Goal: Find specific page/section: Find specific page/section

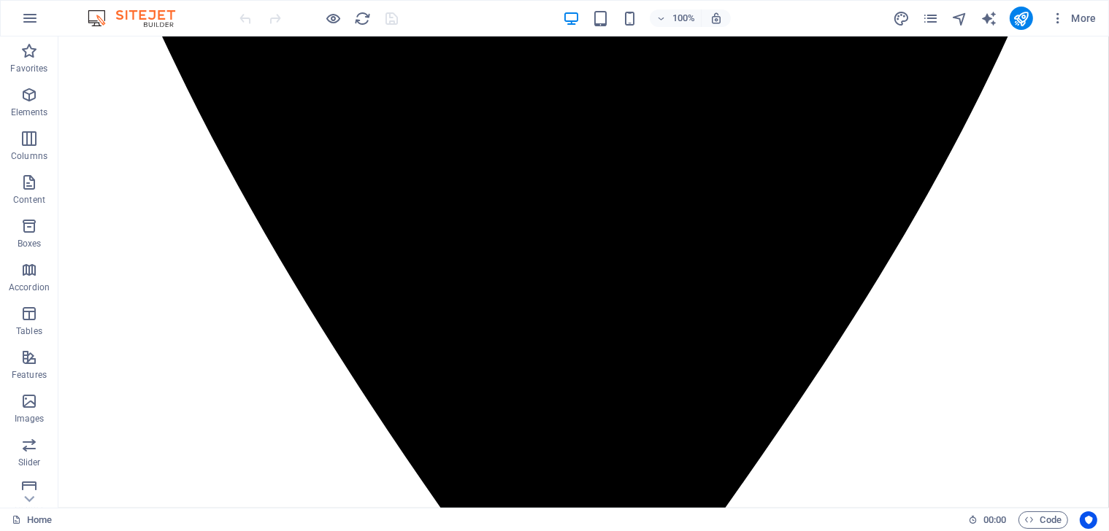
scroll to position [967, 0]
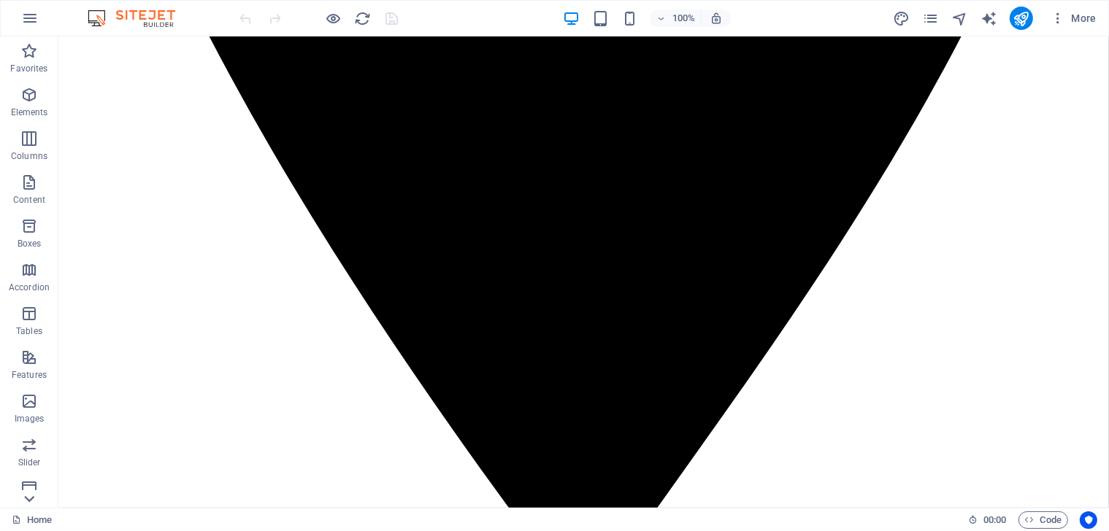
click at [30, 55] on icon at bounding box center [29, 45] width 20 height 20
click at [31, 305] on icon "button" at bounding box center [29, 305] width 18 height 18
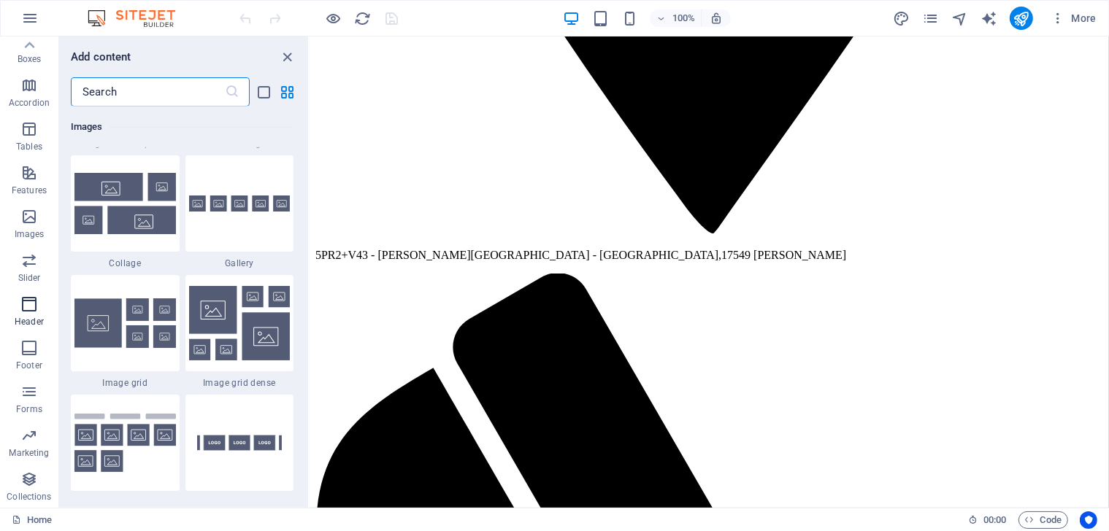
scroll to position [8790, 0]
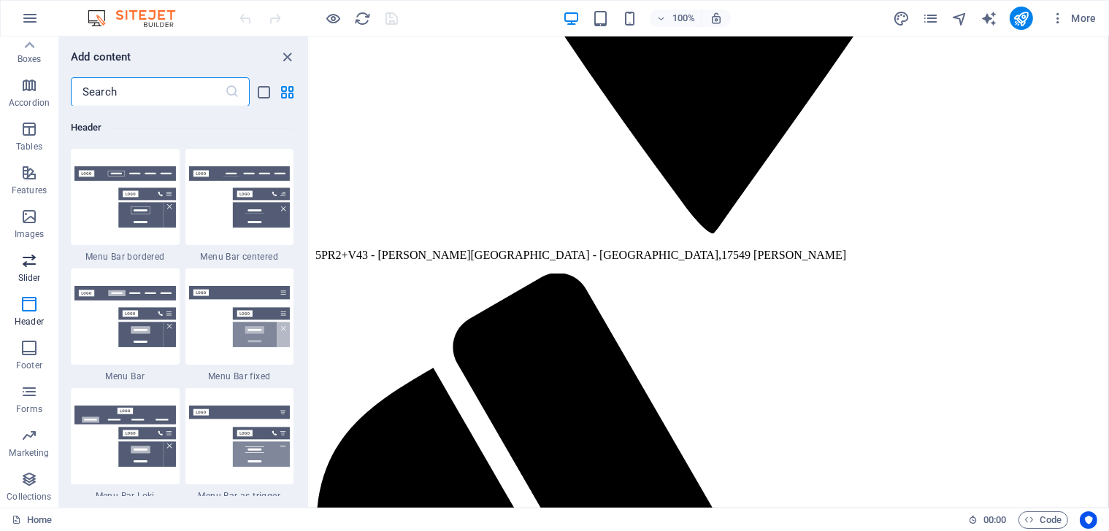
click at [32, 255] on icon "button" at bounding box center [29, 261] width 18 height 18
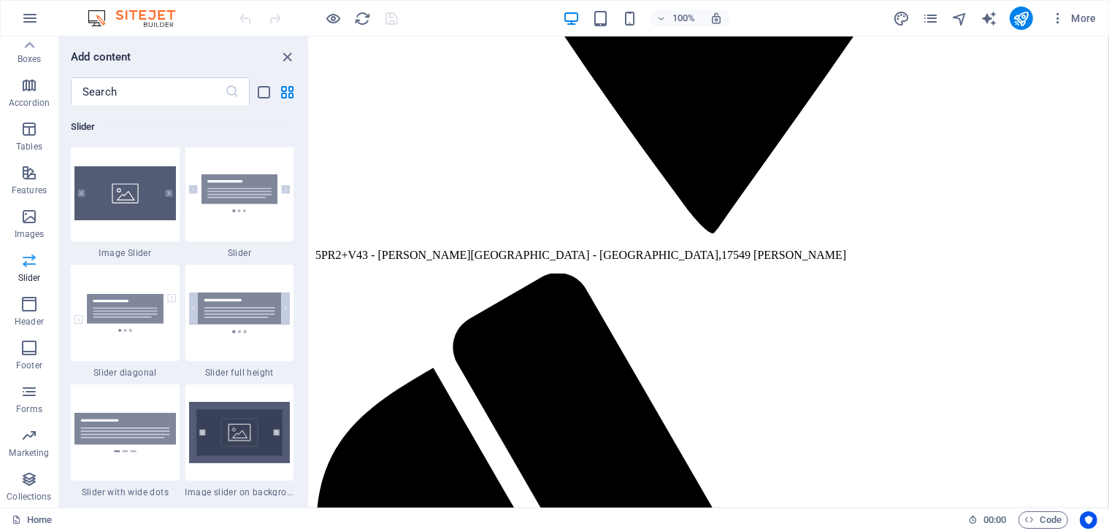
scroll to position [8275, 0]
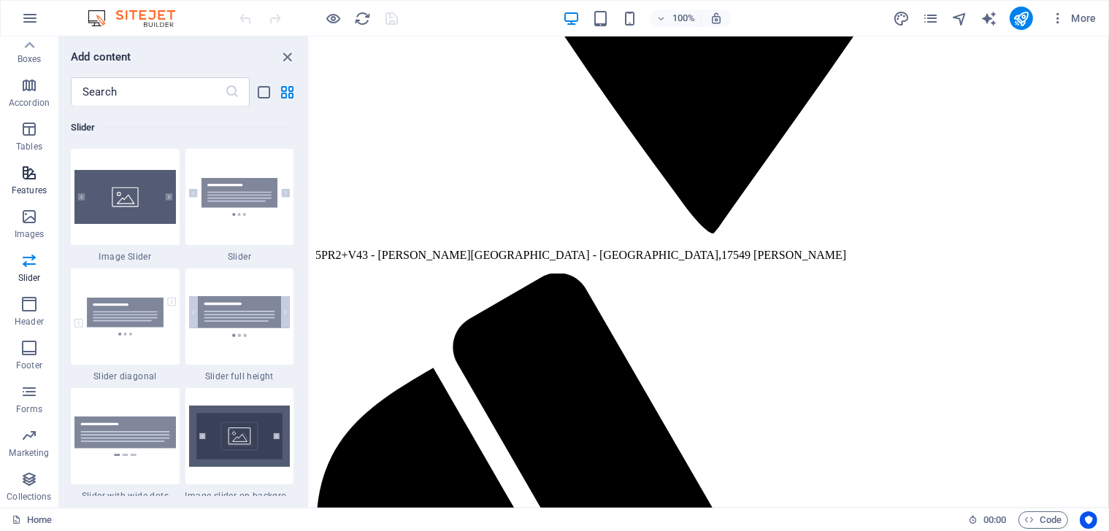
click at [31, 174] on icon "button" at bounding box center [29, 173] width 18 height 18
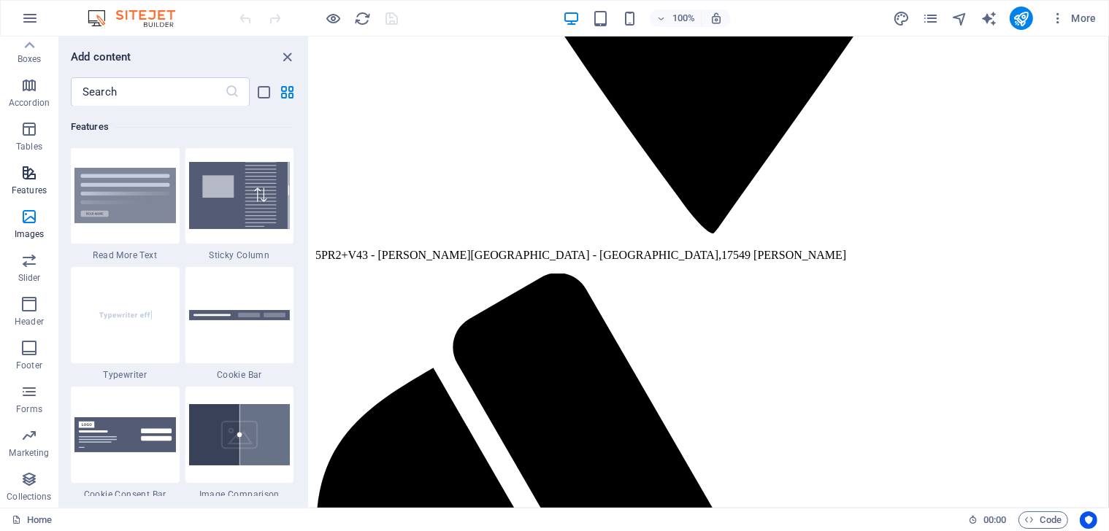
scroll to position [5690, 0]
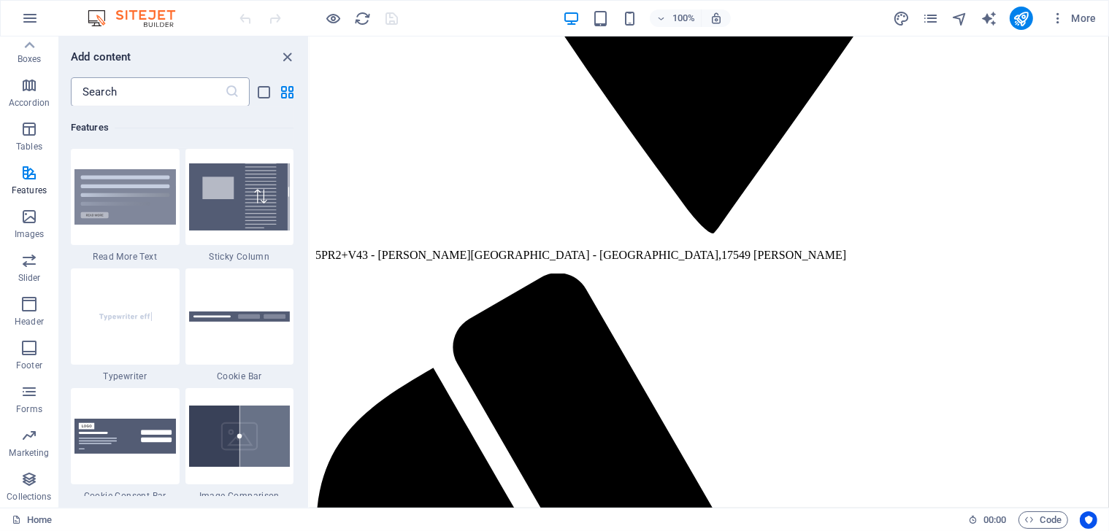
click at [122, 95] on input "text" at bounding box center [148, 91] width 154 height 29
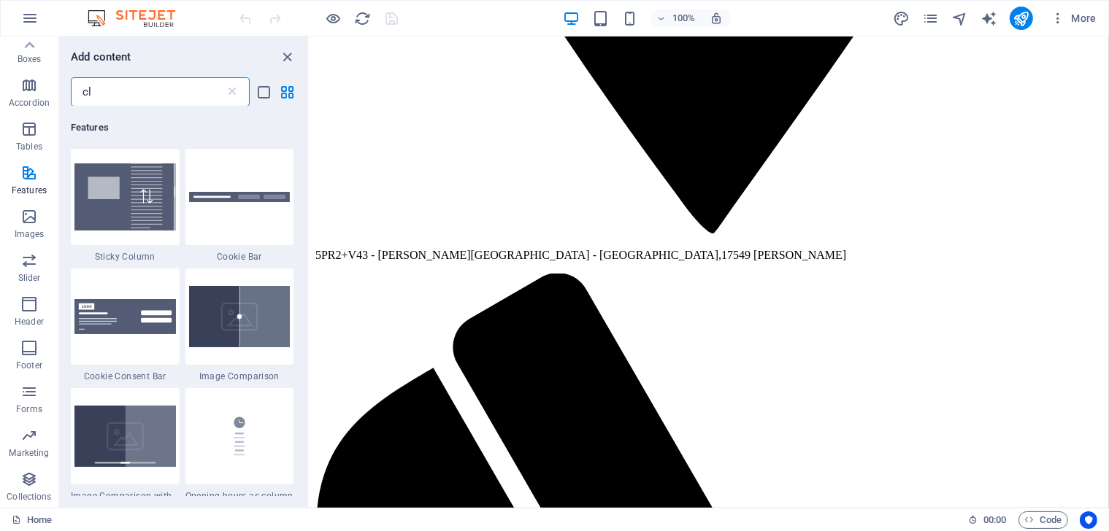
scroll to position [0, 0]
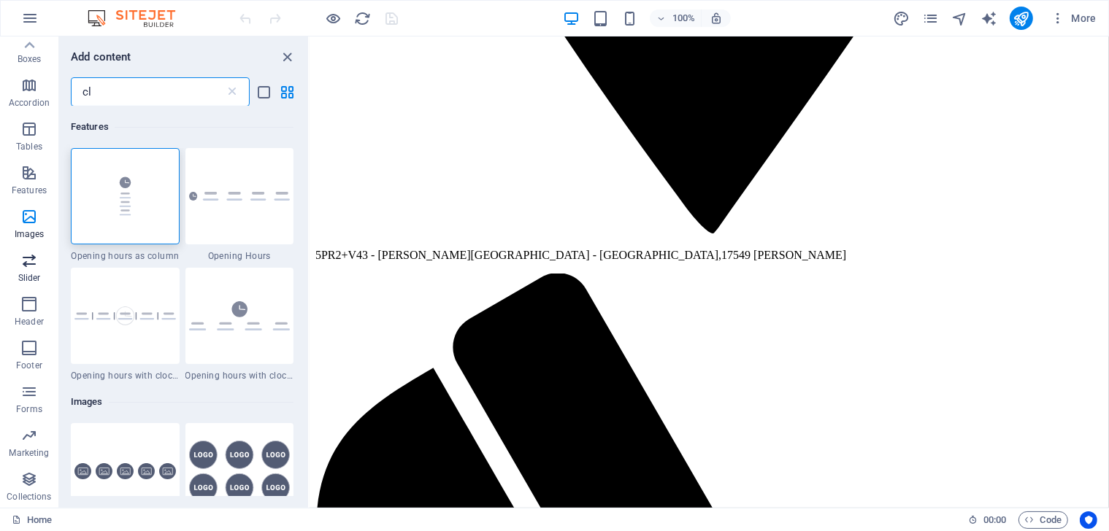
type input "cl"
click at [36, 266] on icon "button" at bounding box center [29, 261] width 18 height 18
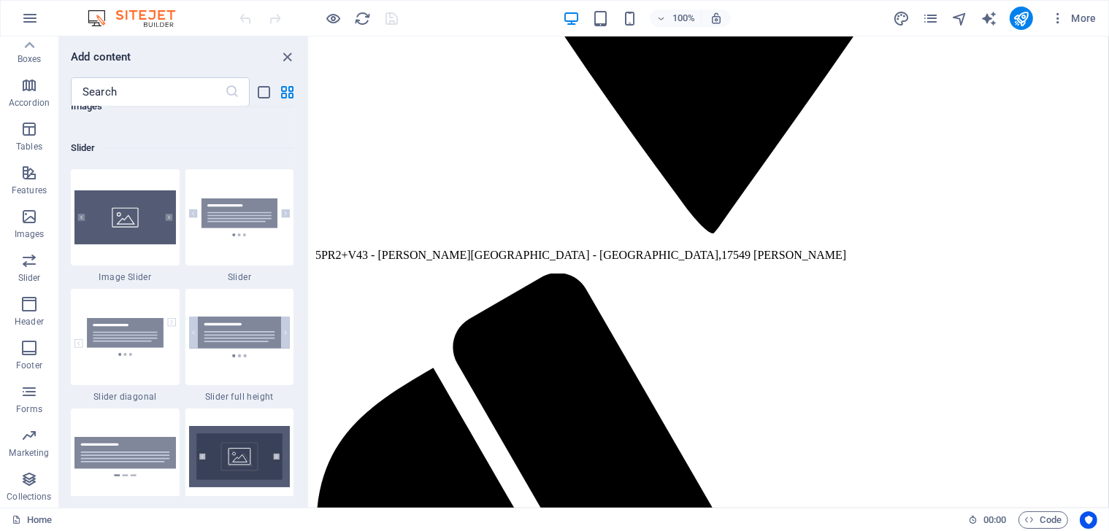
scroll to position [8275, 0]
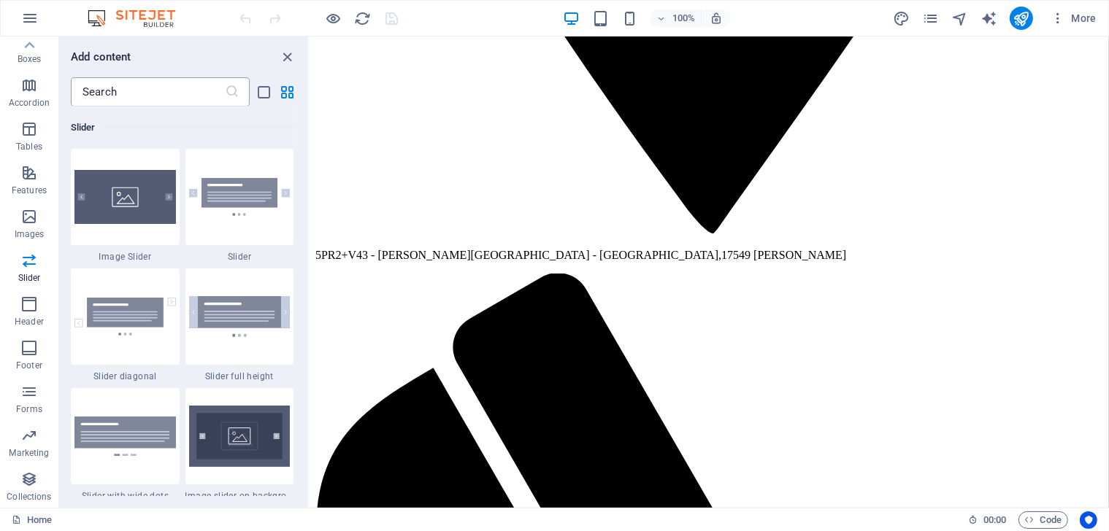
click at [115, 96] on input "text" at bounding box center [148, 91] width 154 height 29
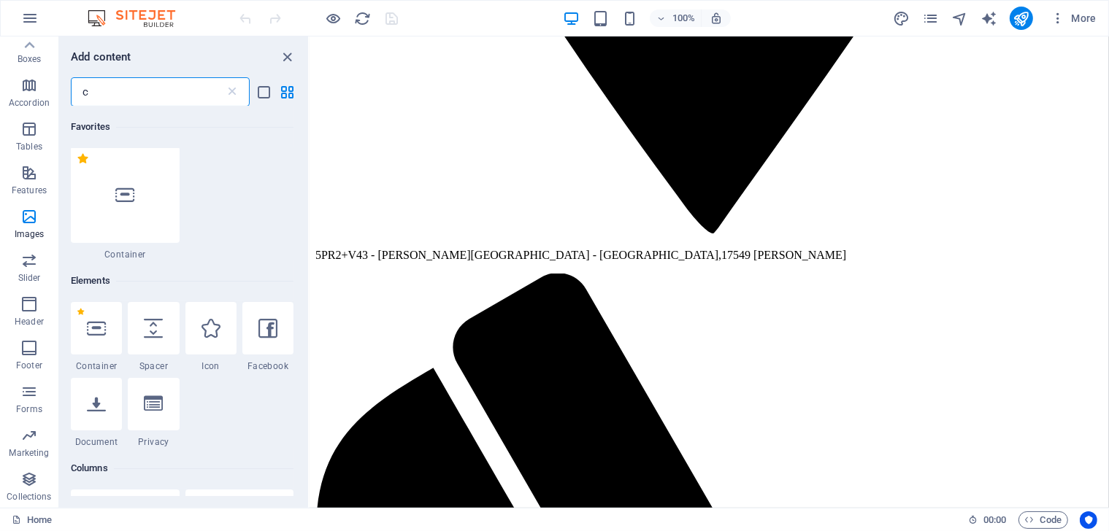
scroll to position [0, 0]
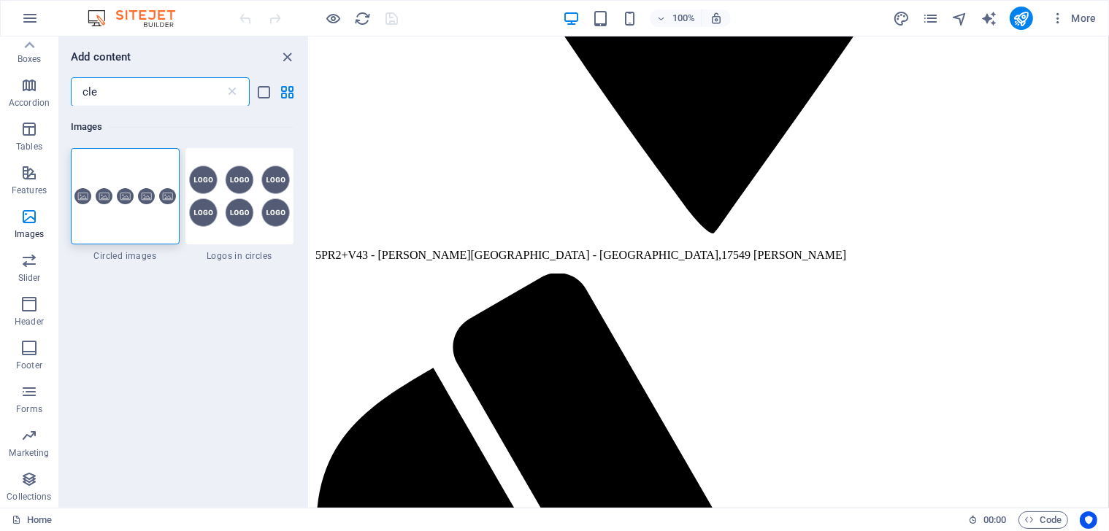
drag, startPoint x: 120, startPoint y: 89, endPoint x: 78, endPoint y: 91, distance: 42.4
click at [78, 93] on input "cle" at bounding box center [148, 91] width 154 height 29
paste input "alendar"
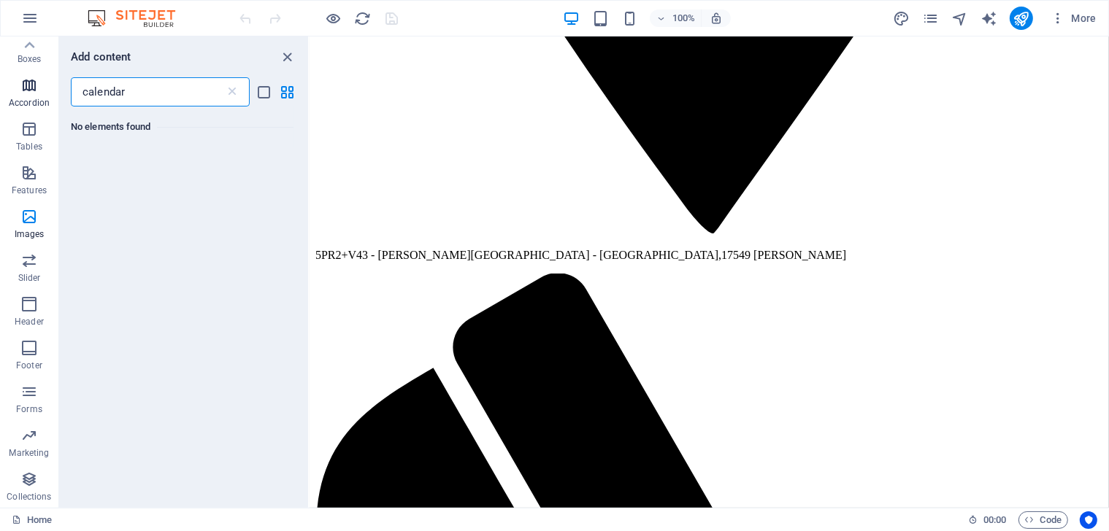
type input "calendar"
click at [16, 87] on span "Accordion" at bounding box center [29, 94] width 58 height 35
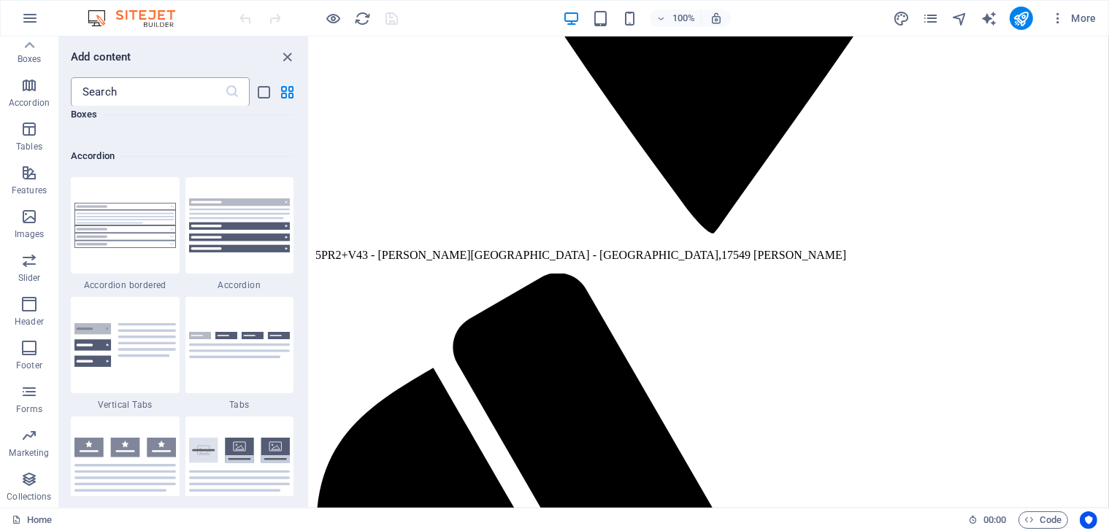
scroll to position [4660, 0]
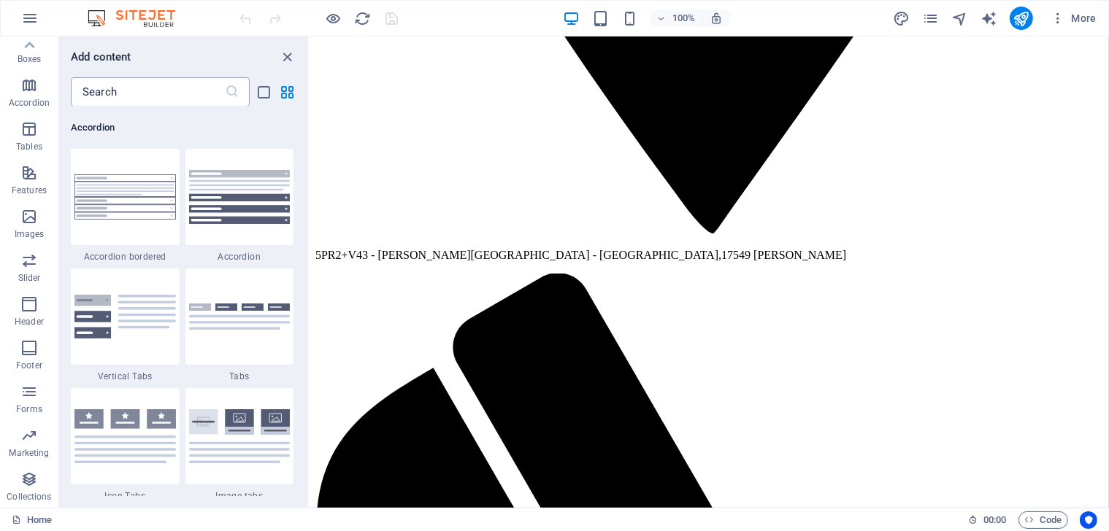
click at [107, 95] on input "text" at bounding box center [148, 91] width 154 height 29
paste input "calendar"
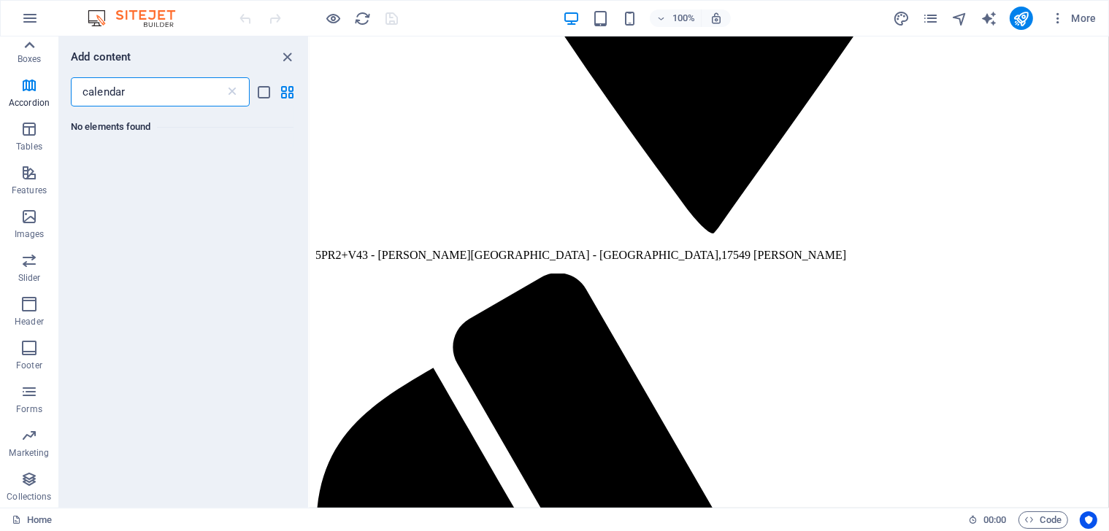
type input "calendar"
click at [34, 45] on icon at bounding box center [29, 45] width 20 height 20
click at [42, 66] on p "Favorites" at bounding box center [28, 69] width 37 height 12
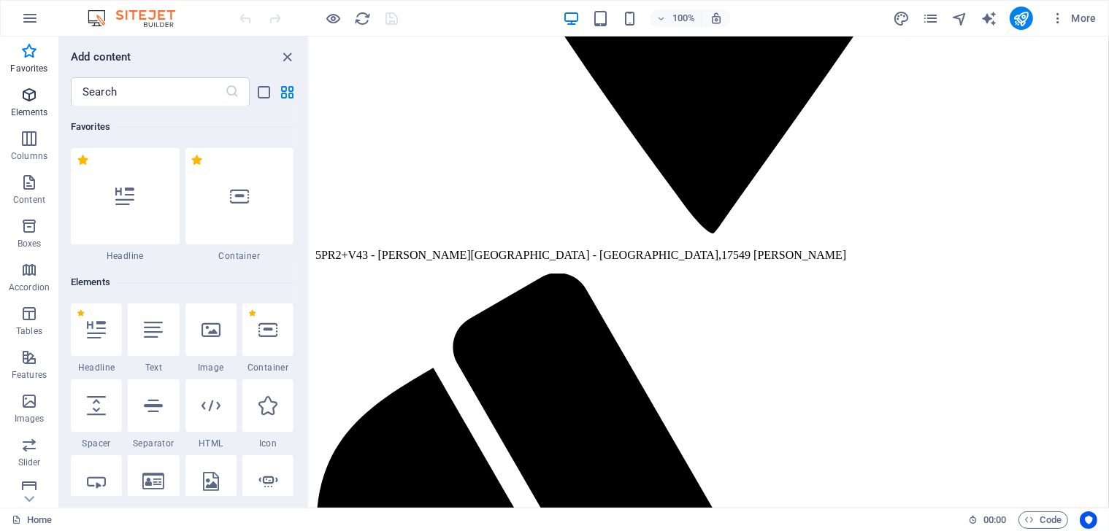
click at [29, 100] on icon "button" at bounding box center [29, 95] width 18 height 18
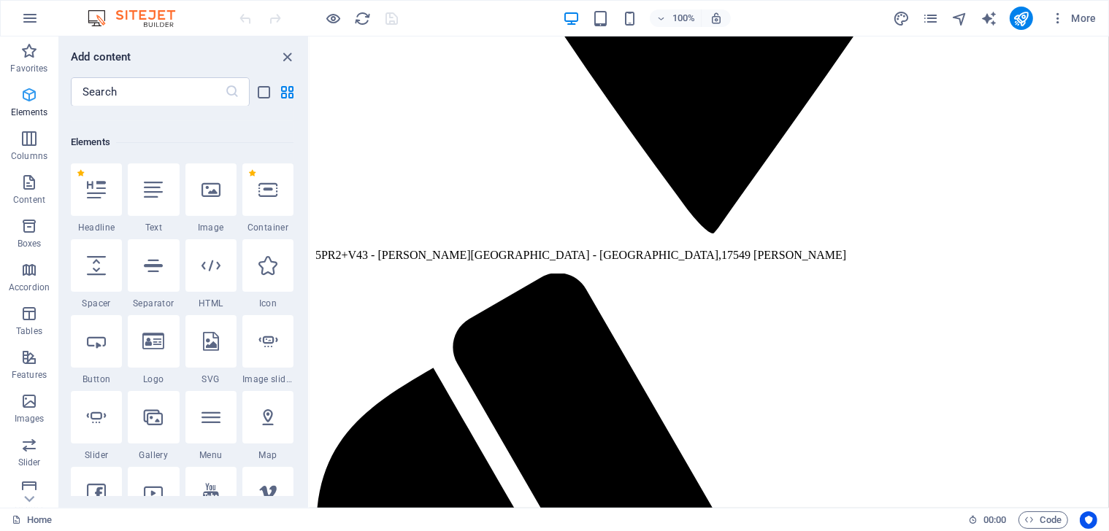
scroll to position [155, 0]
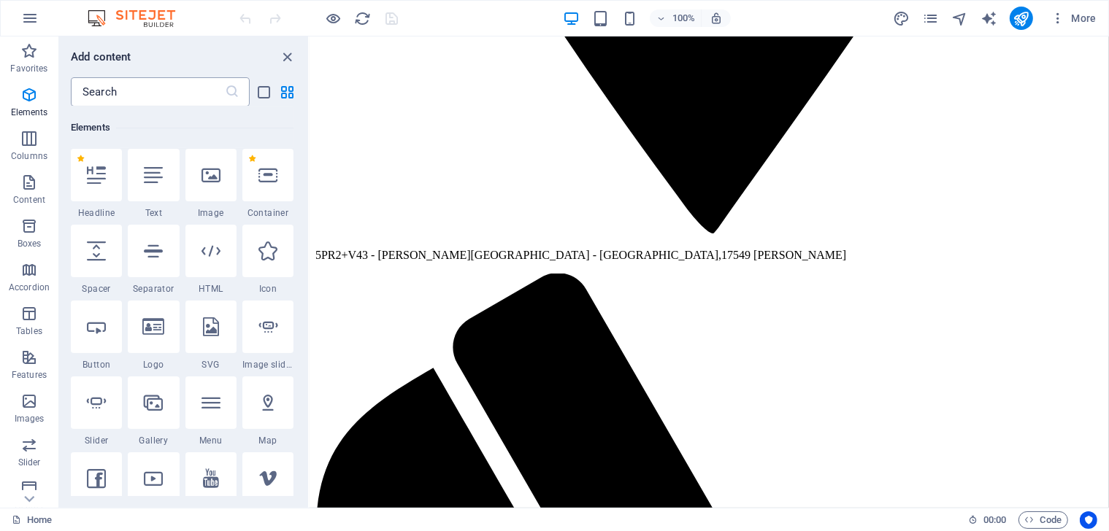
click at [158, 85] on input "text" at bounding box center [148, 91] width 154 height 29
paste input "calendar"
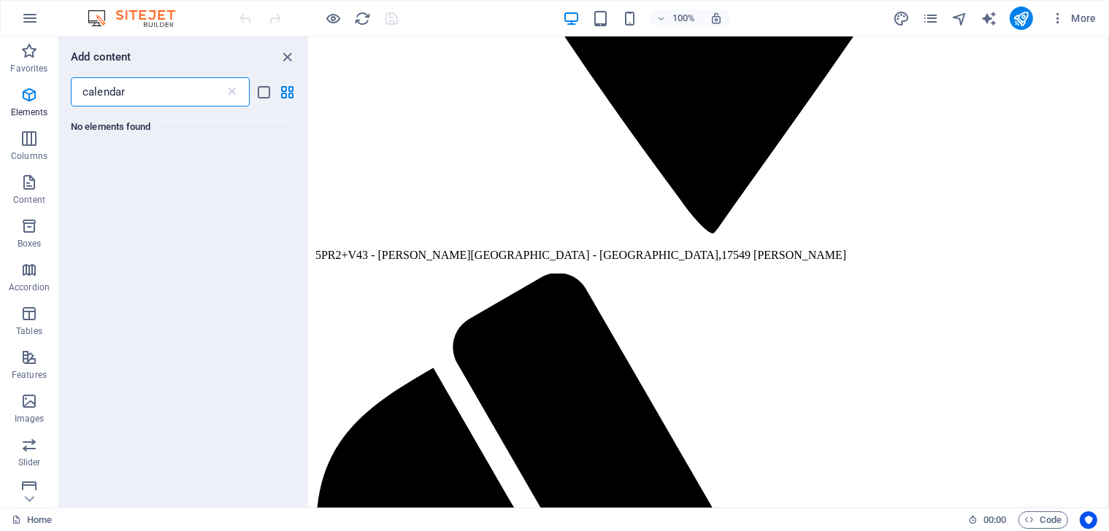
scroll to position [0, 0]
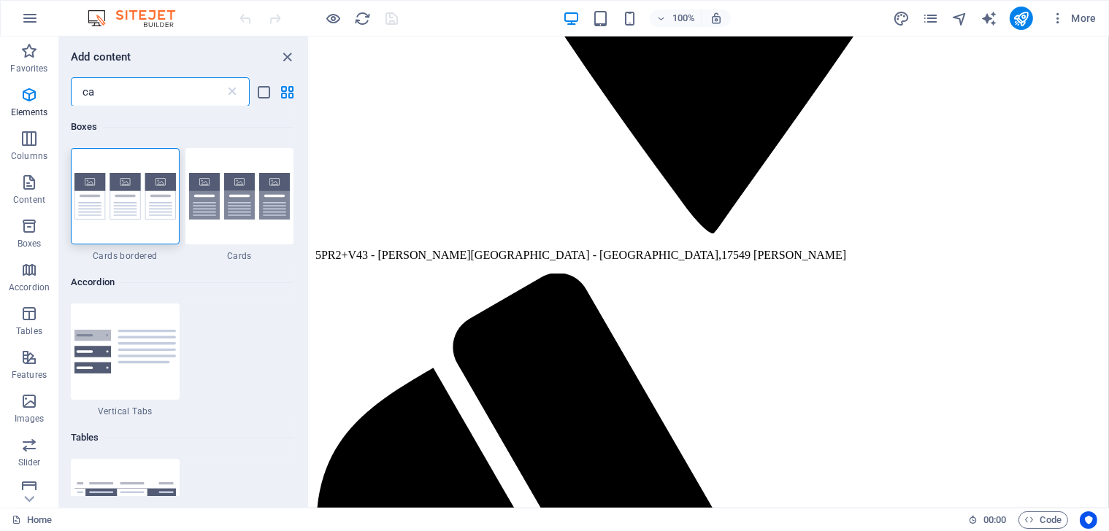
type input "c"
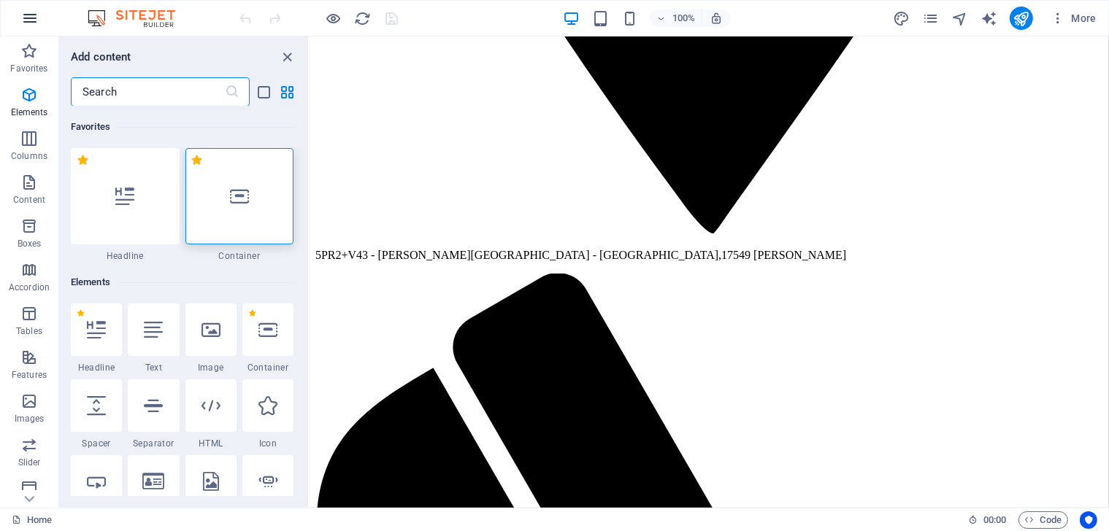
click at [36, 25] on icon "button" at bounding box center [30, 18] width 18 height 18
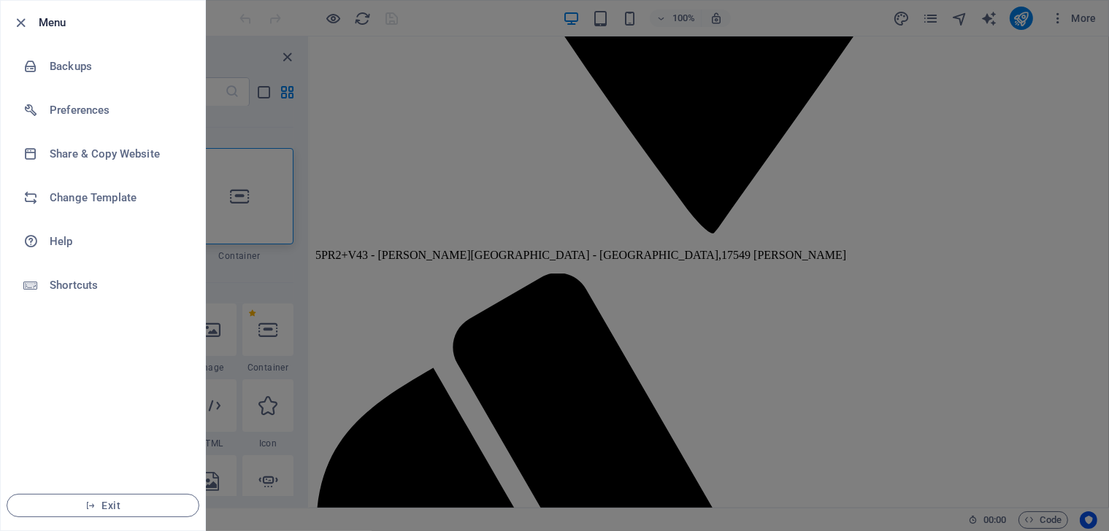
click at [242, 1] on div at bounding box center [554, 265] width 1109 height 531
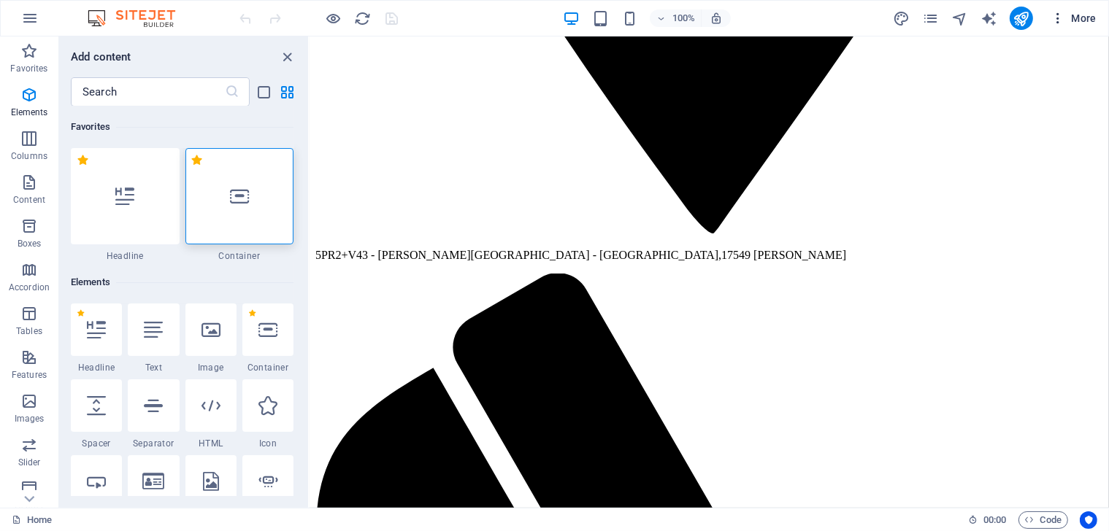
click at [1081, 19] on span "More" at bounding box center [1073, 18] width 46 height 15
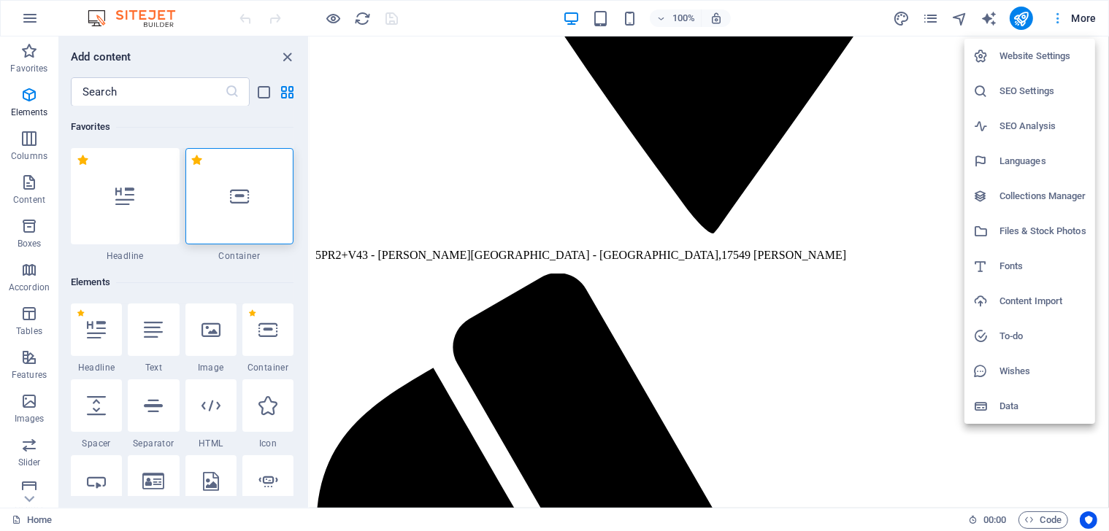
click at [1081, 19] on div at bounding box center [554, 265] width 1109 height 531
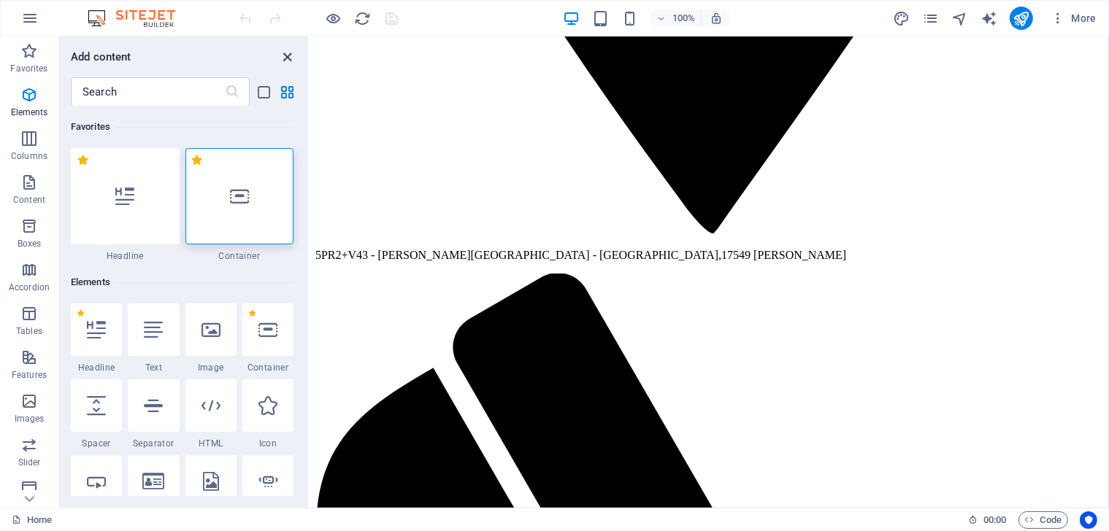
click at [286, 57] on icon "close panel" at bounding box center [288, 57] width 17 height 17
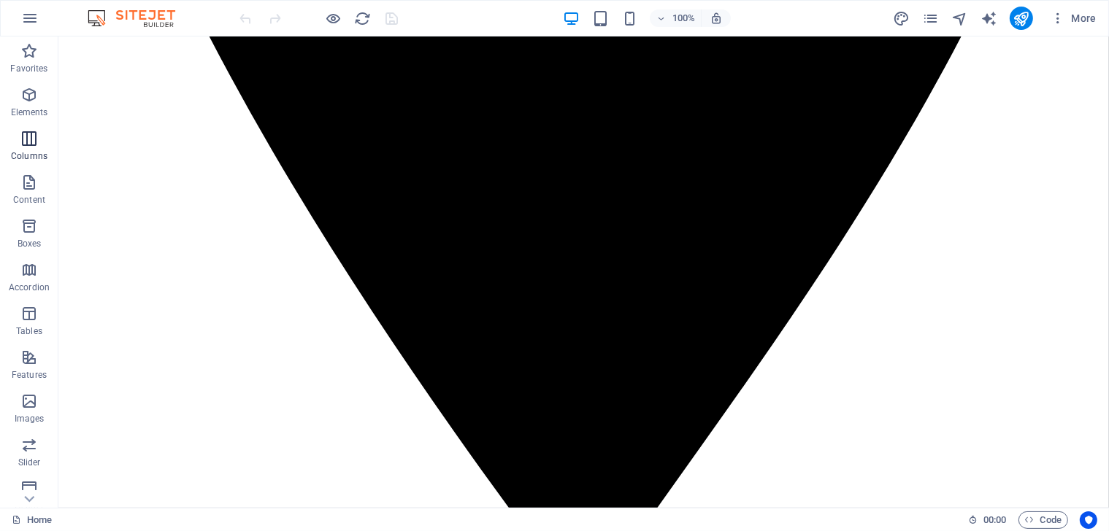
click at [26, 140] on icon "button" at bounding box center [29, 139] width 18 height 18
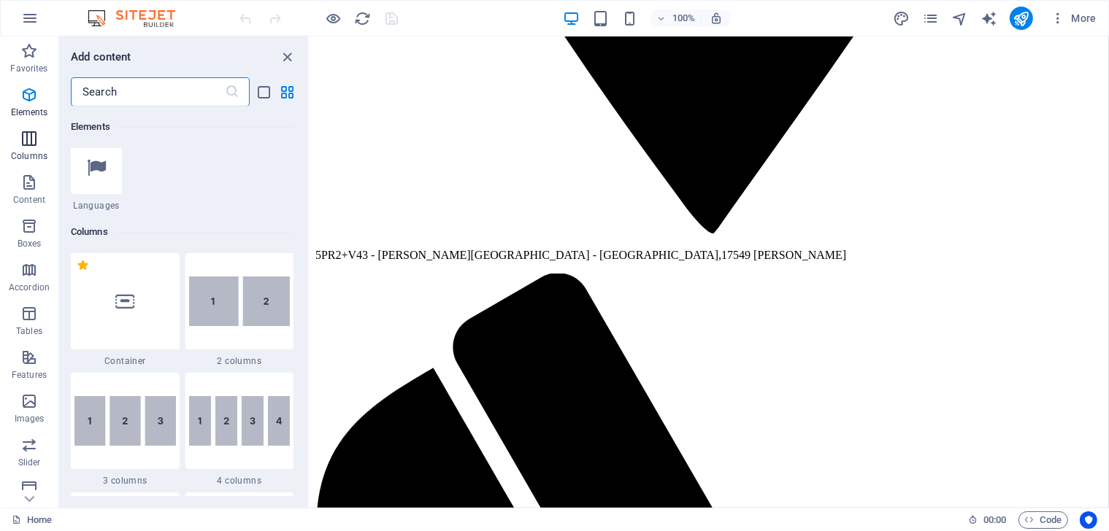
scroll to position [722, 0]
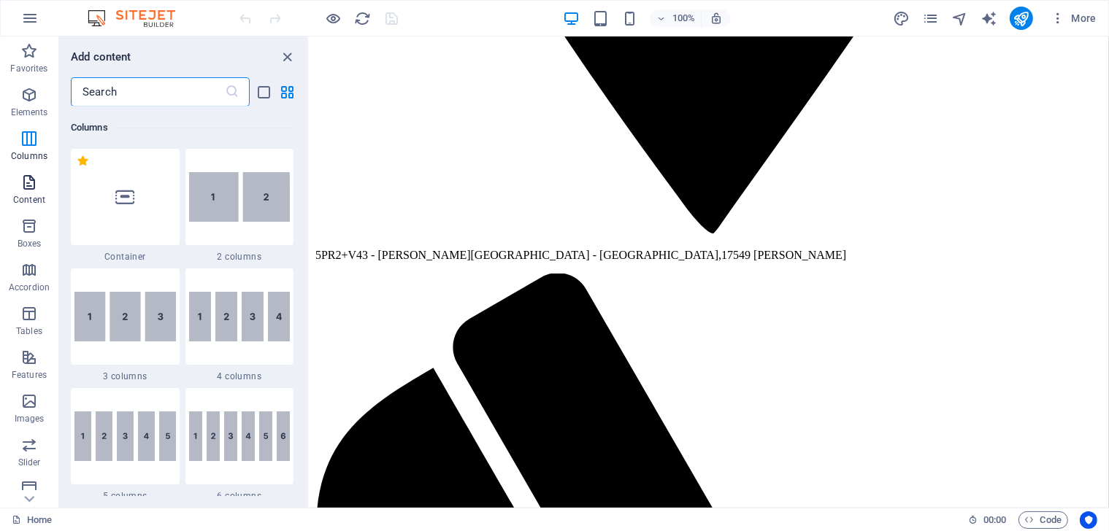
click at [28, 193] on span "Content" at bounding box center [29, 191] width 58 height 35
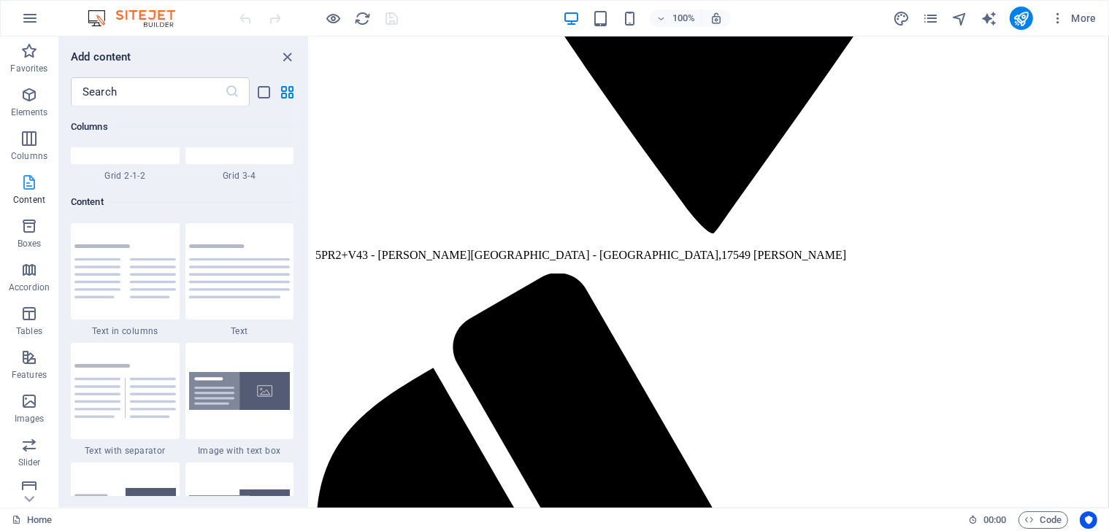
scroll to position [2554, 0]
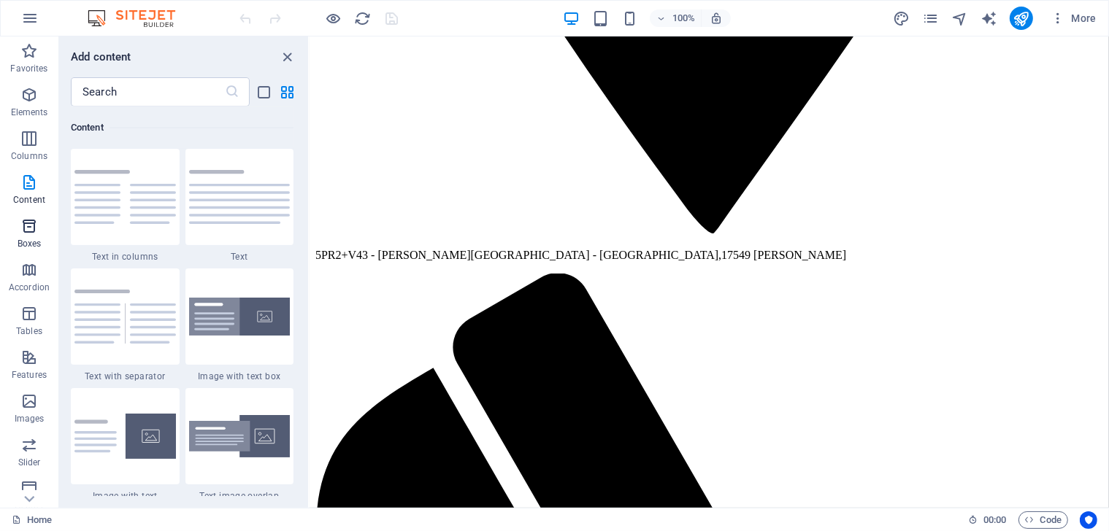
click at [32, 227] on icon "button" at bounding box center [29, 227] width 18 height 18
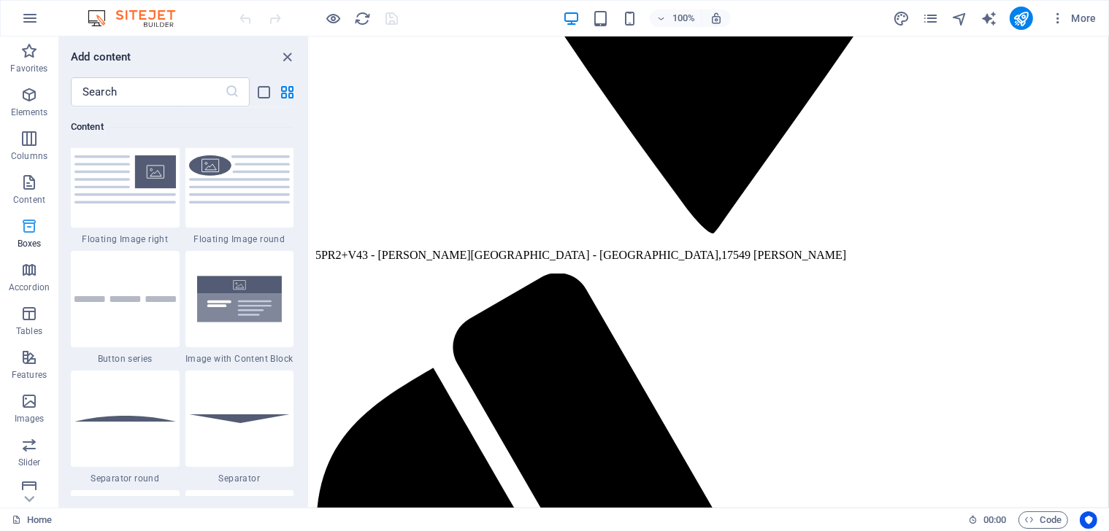
scroll to position [4027, 0]
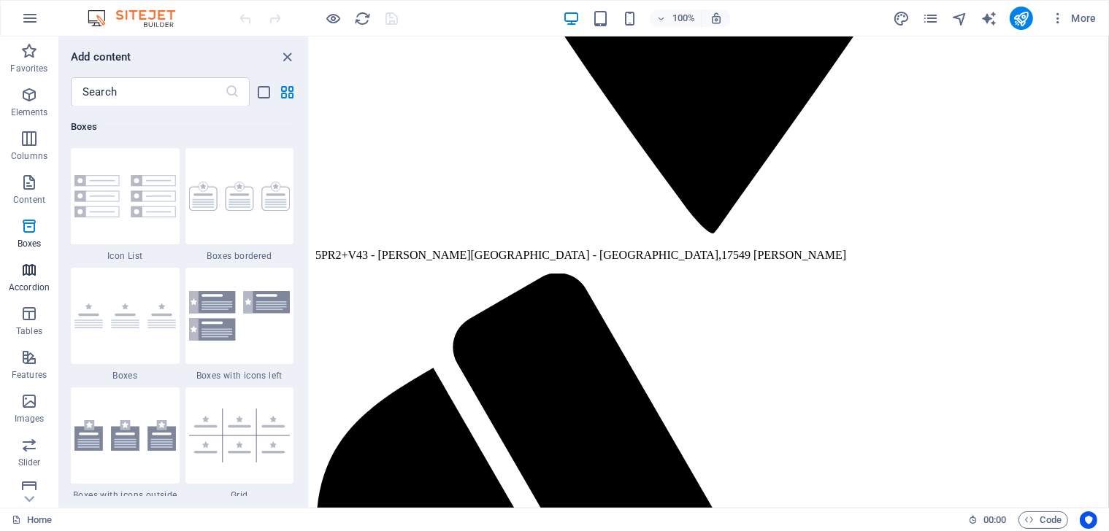
click at [28, 266] on icon "button" at bounding box center [29, 270] width 18 height 18
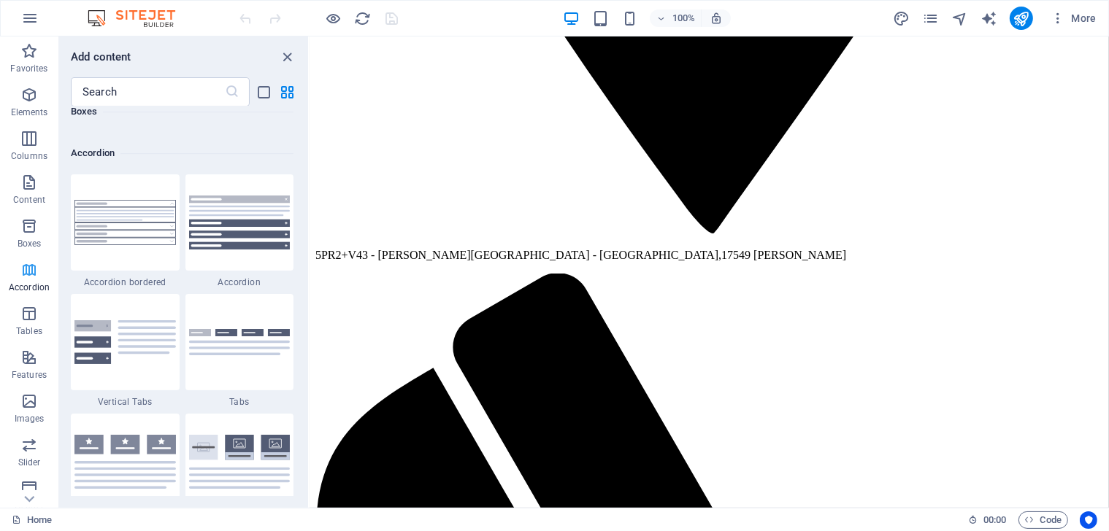
scroll to position [4660, 0]
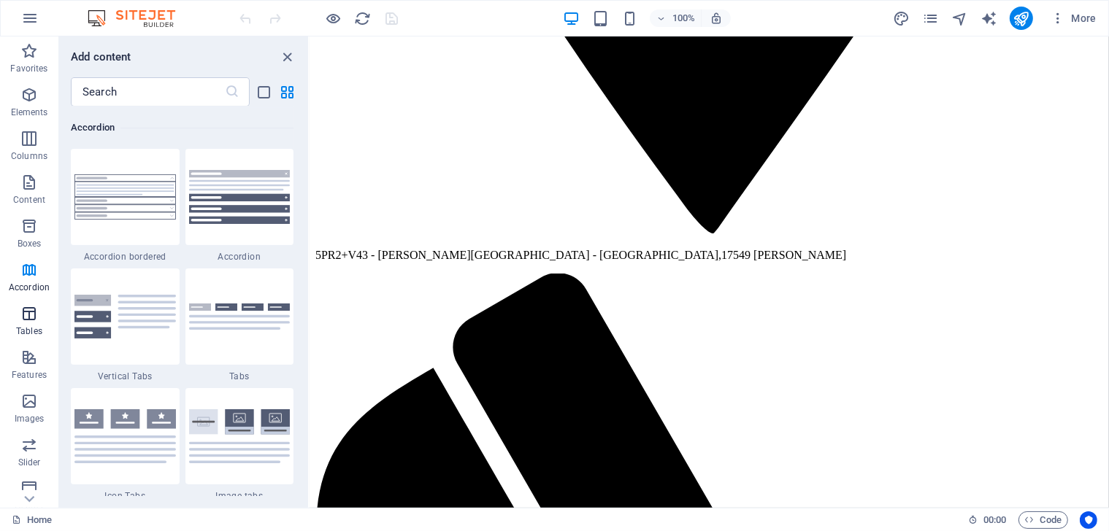
click at [31, 315] on icon "button" at bounding box center [29, 314] width 18 height 18
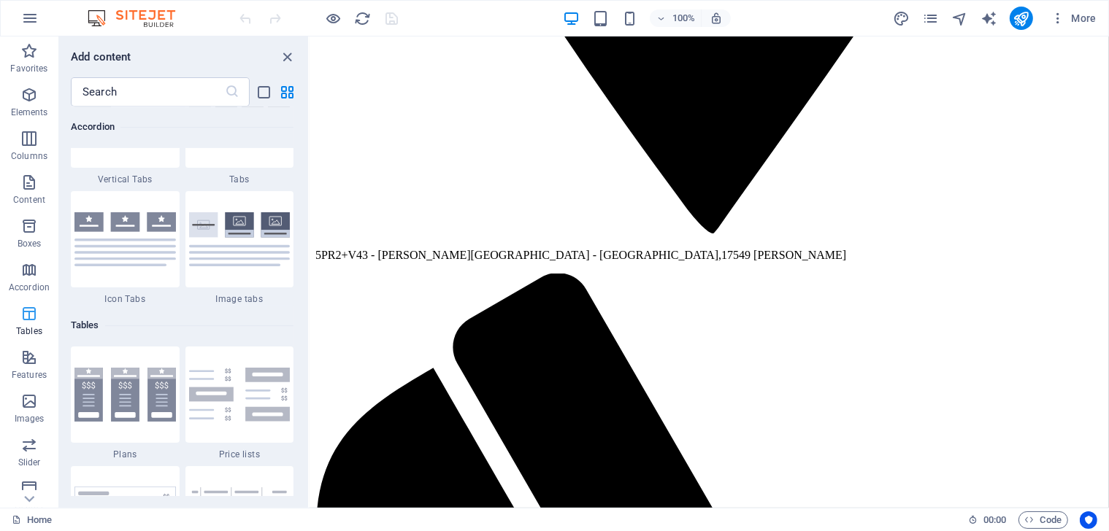
scroll to position [5055, 0]
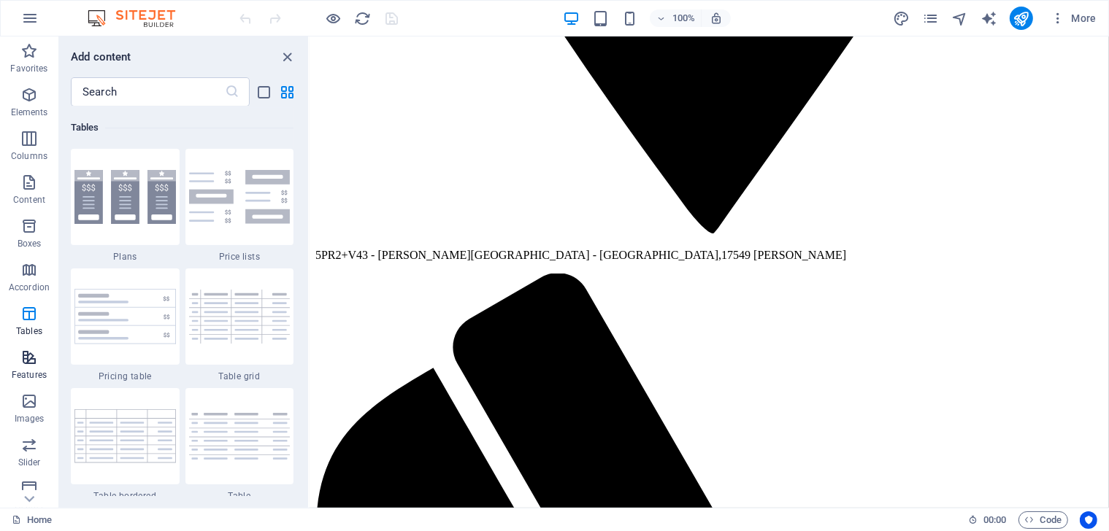
click at [30, 364] on icon "button" at bounding box center [29, 358] width 18 height 18
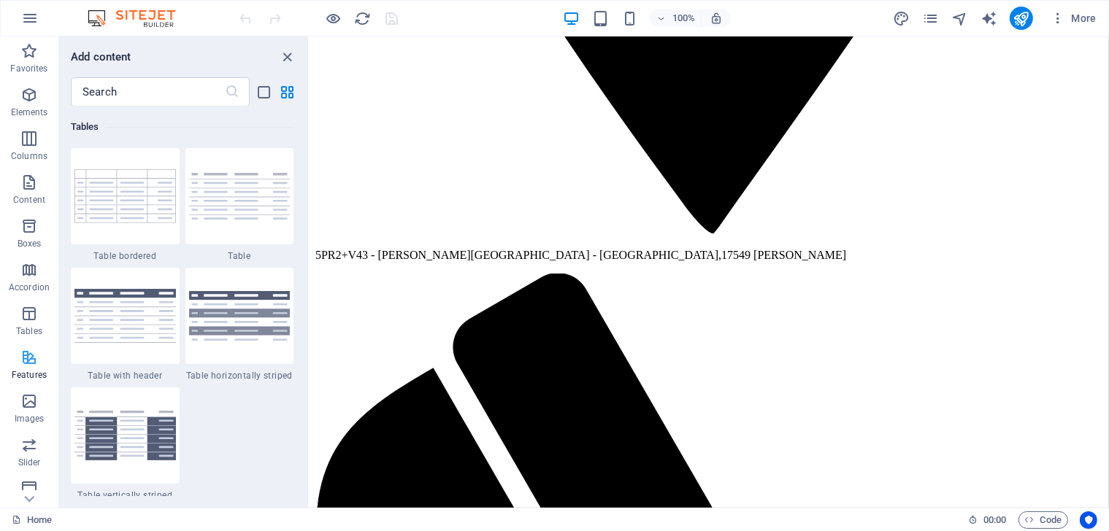
scroll to position [5690, 0]
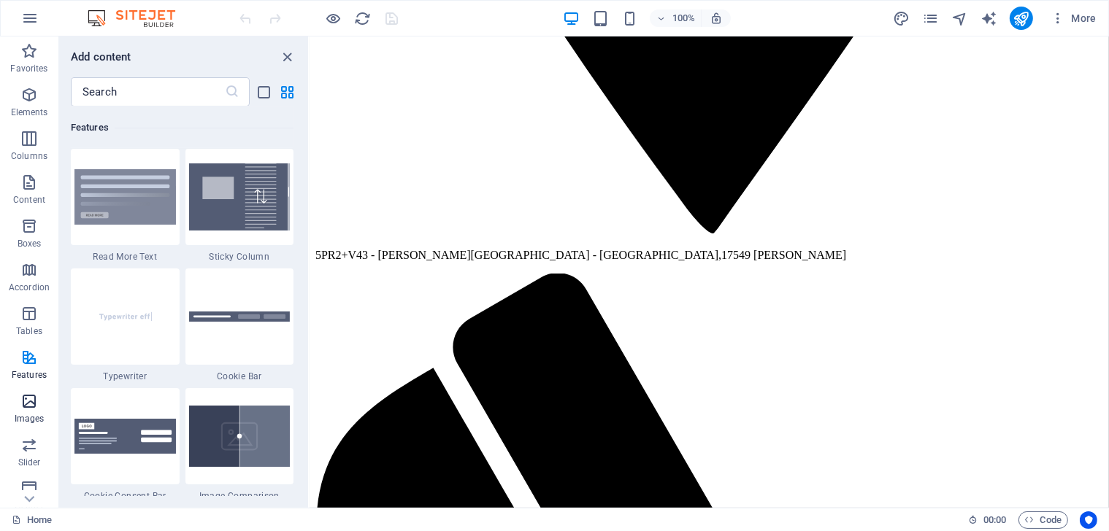
click at [31, 393] on icon "button" at bounding box center [29, 402] width 18 height 18
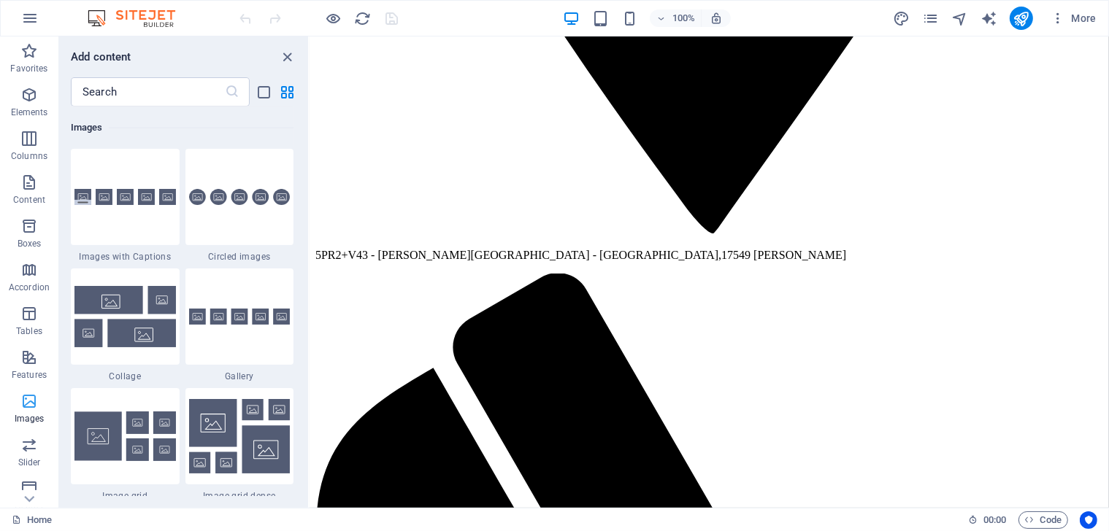
scroll to position [7402, 0]
click at [31, 446] on icon "button" at bounding box center [29, 446] width 18 height 18
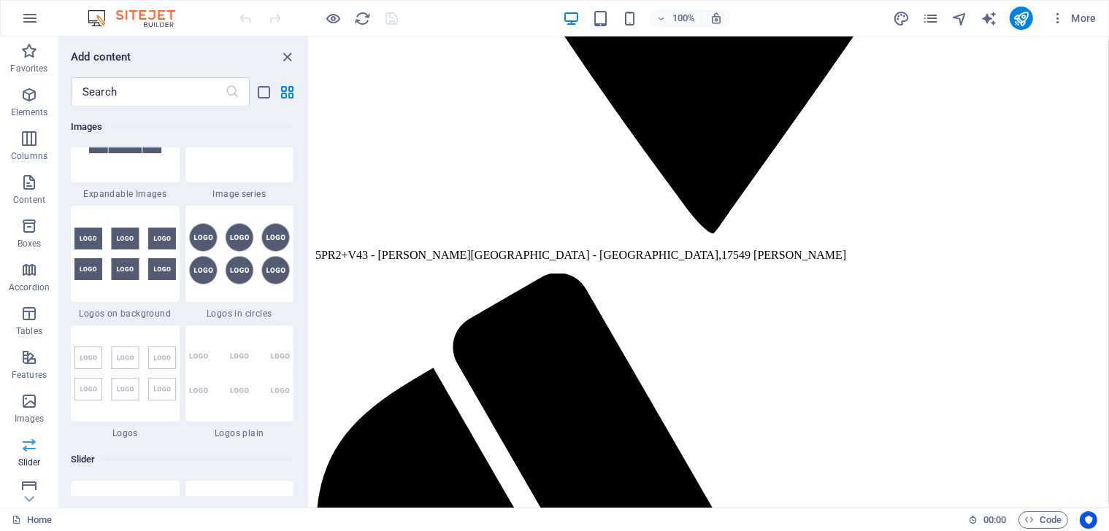
scroll to position [8275, 0]
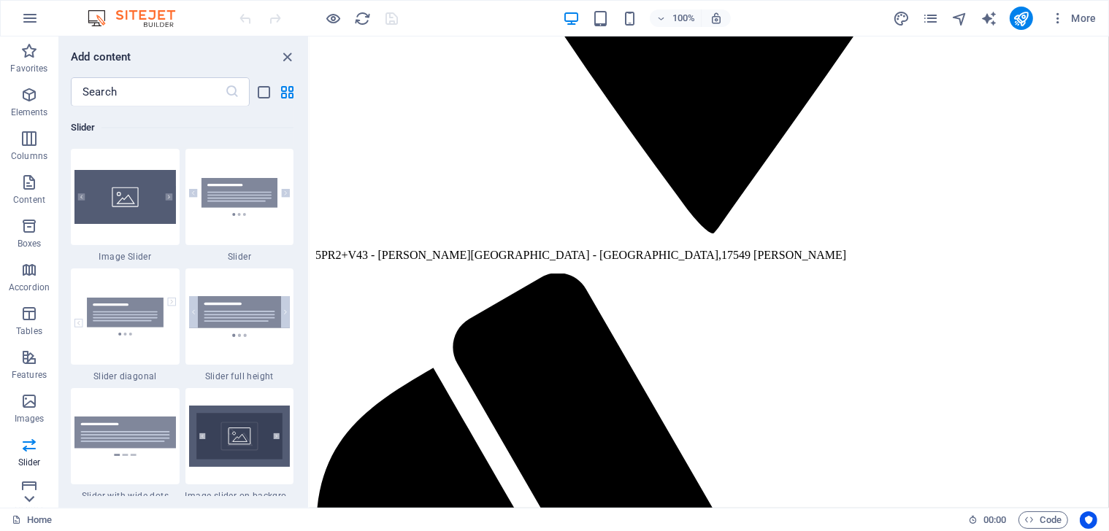
click at [31, 48] on icon at bounding box center [30, 45] width 10 height 7
click at [31, 442] on icon "button" at bounding box center [29, 436] width 18 height 18
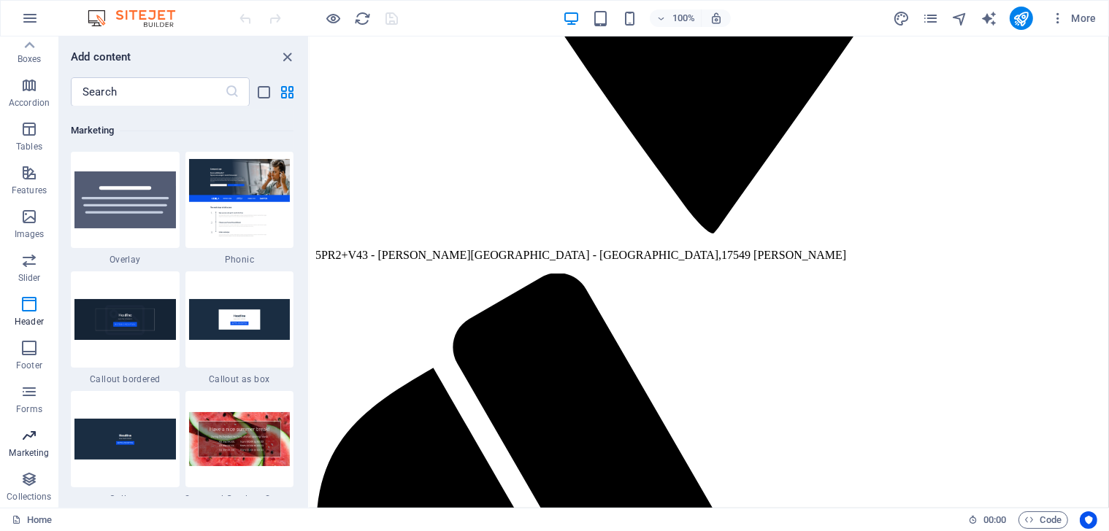
scroll to position [11891, 0]
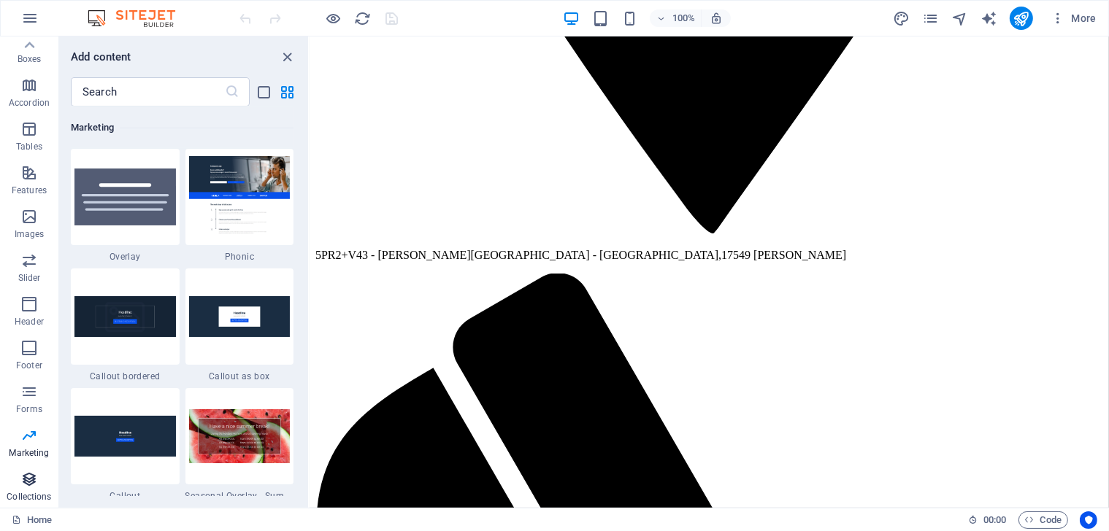
click at [29, 485] on icon "button" at bounding box center [29, 480] width 18 height 18
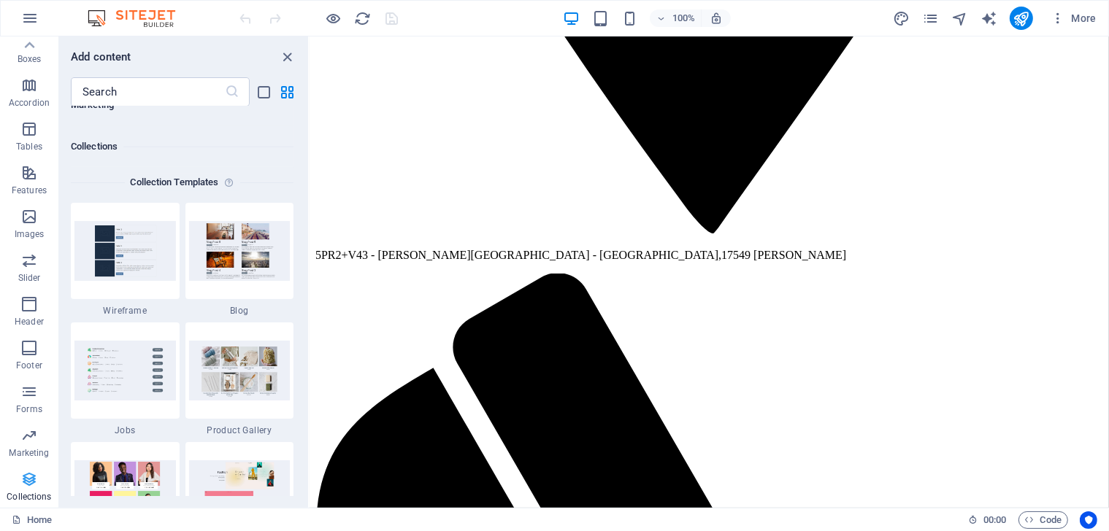
scroll to position [13363, 0]
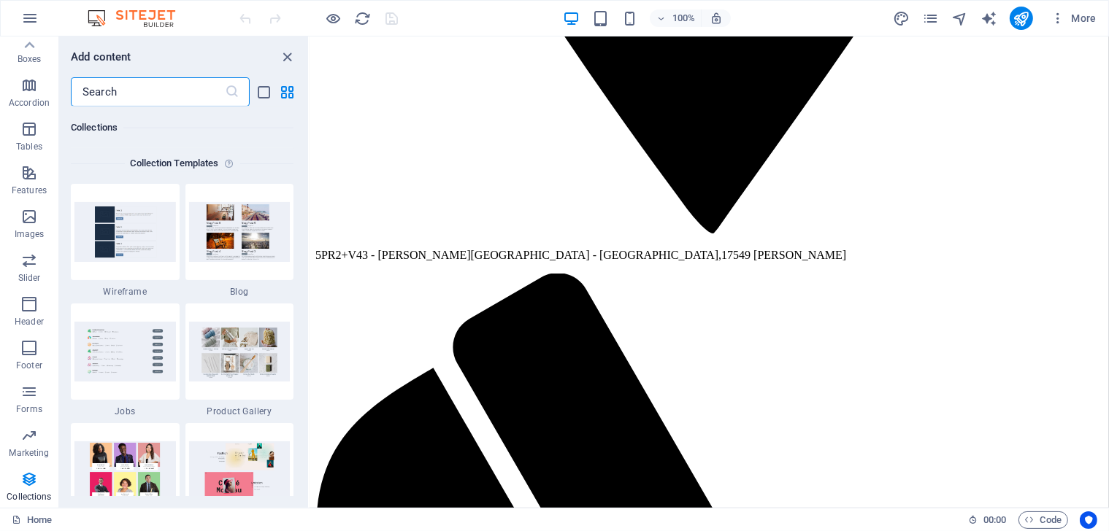
click at [146, 91] on input "text" at bounding box center [148, 91] width 154 height 29
paste input "calendar"
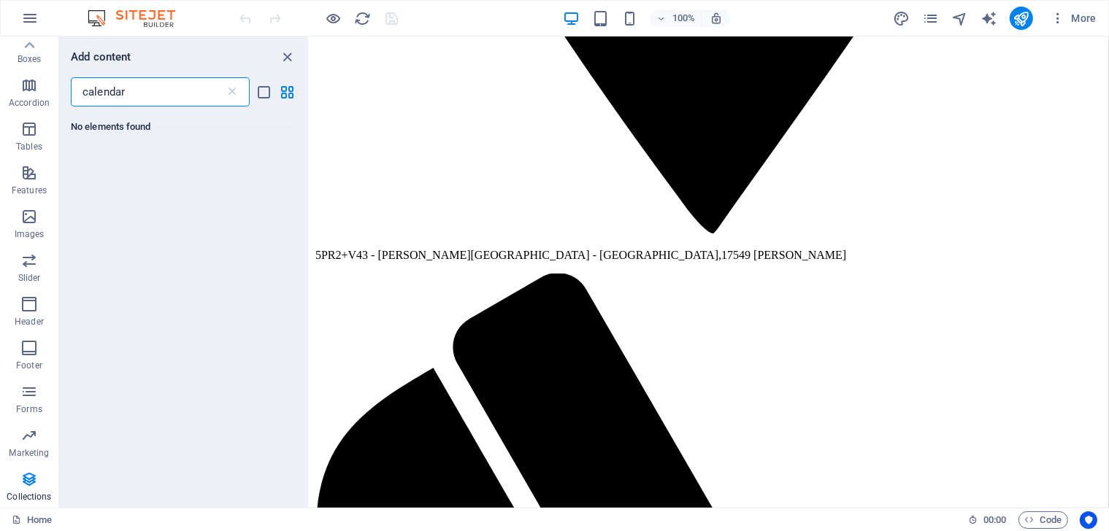
scroll to position [0, 0]
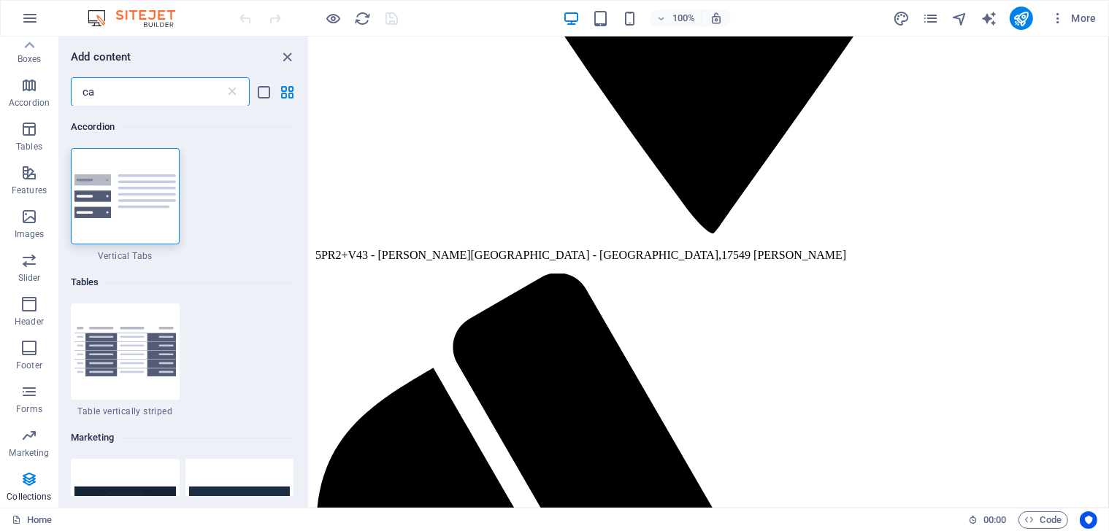
type input "c"
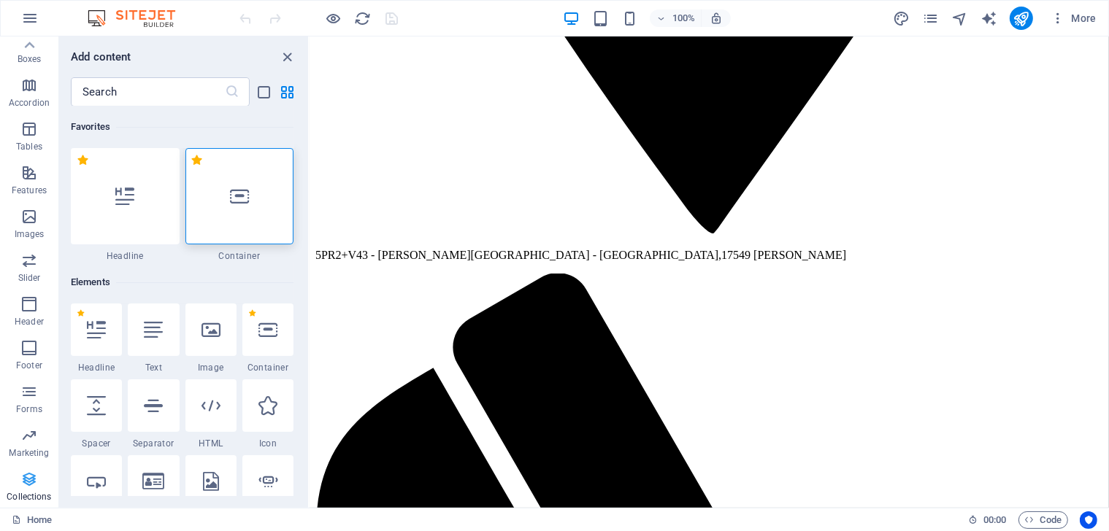
click at [32, 483] on icon "button" at bounding box center [29, 480] width 18 height 18
click at [36, 448] on p "Marketing" at bounding box center [29, 454] width 40 height 12
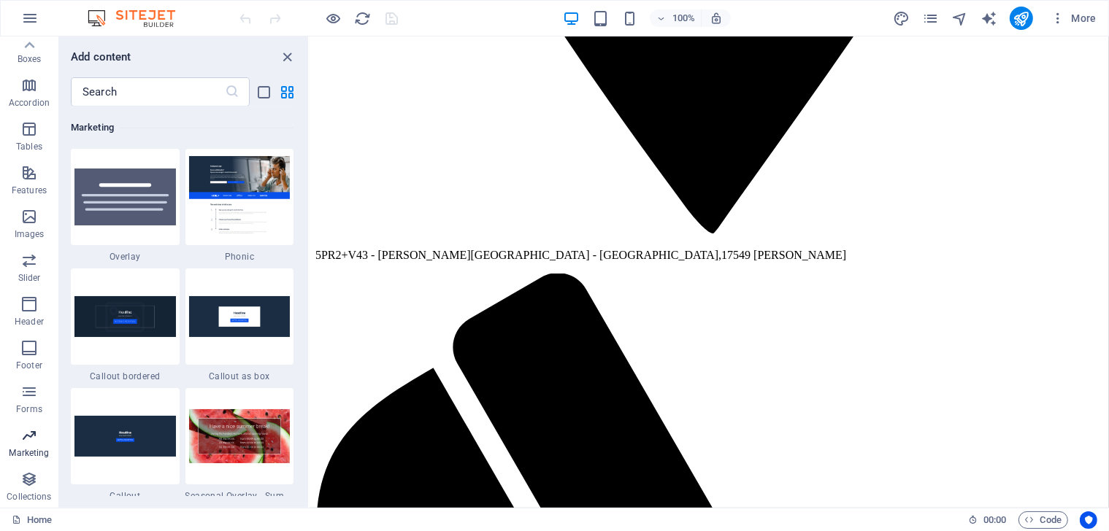
scroll to position [11891, 0]
click at [28, 490] on span "Collections" at bounding box center [29, 488] width 58 height 35
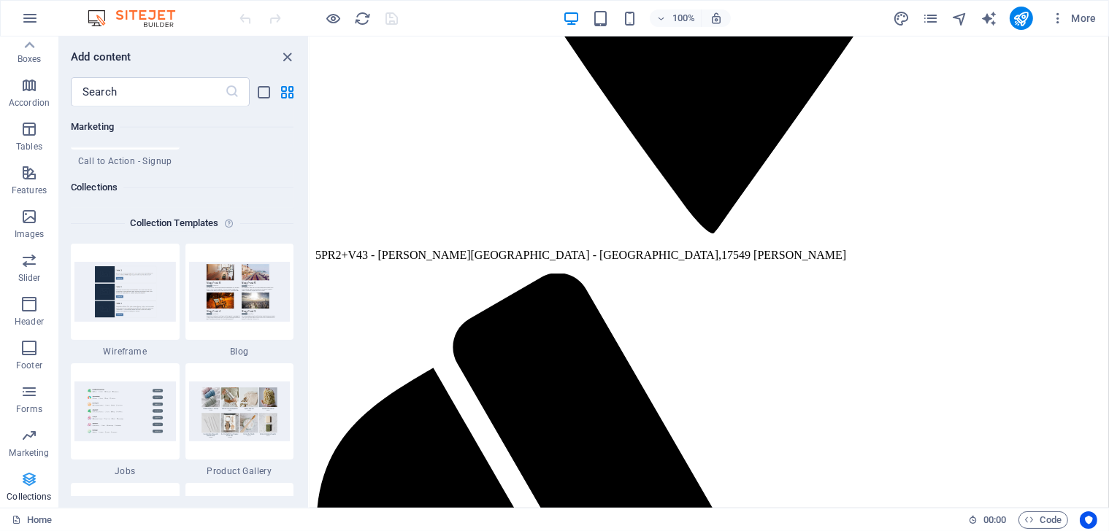
scroll to position [13363, 0]
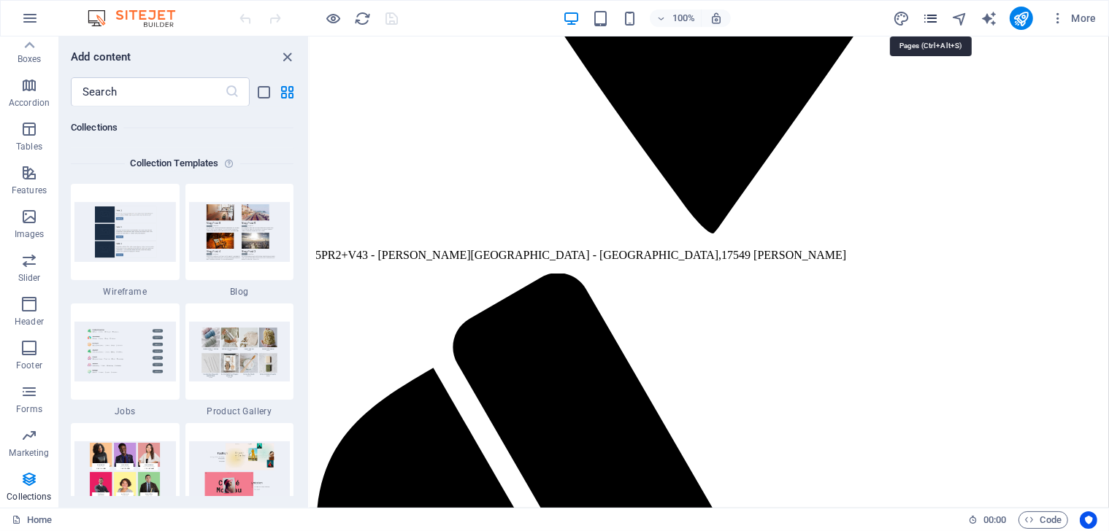
click at [932, 18] on icon "pages" at bounding box center [930, 18] width 17 height 17
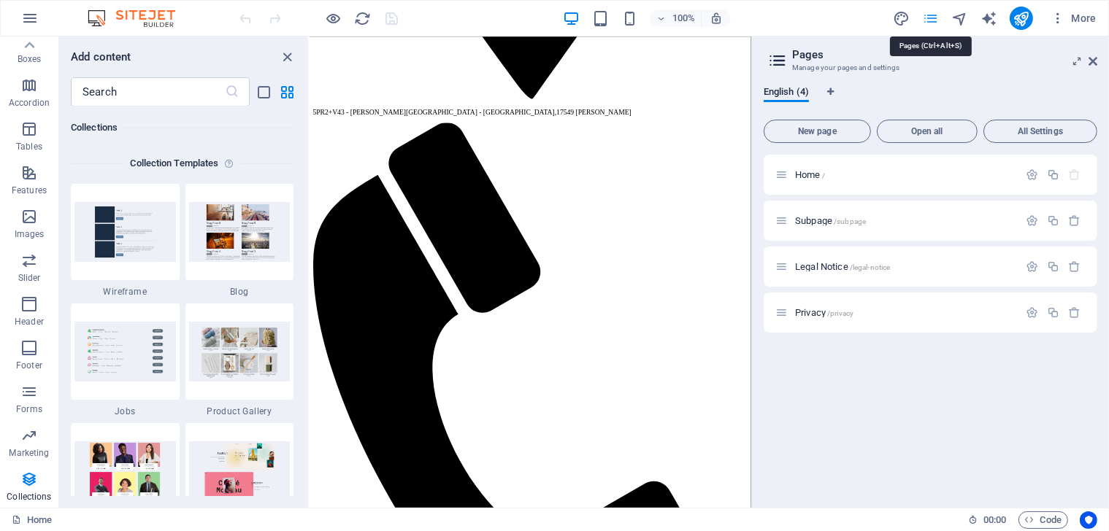
scroll to position [1155, 0]
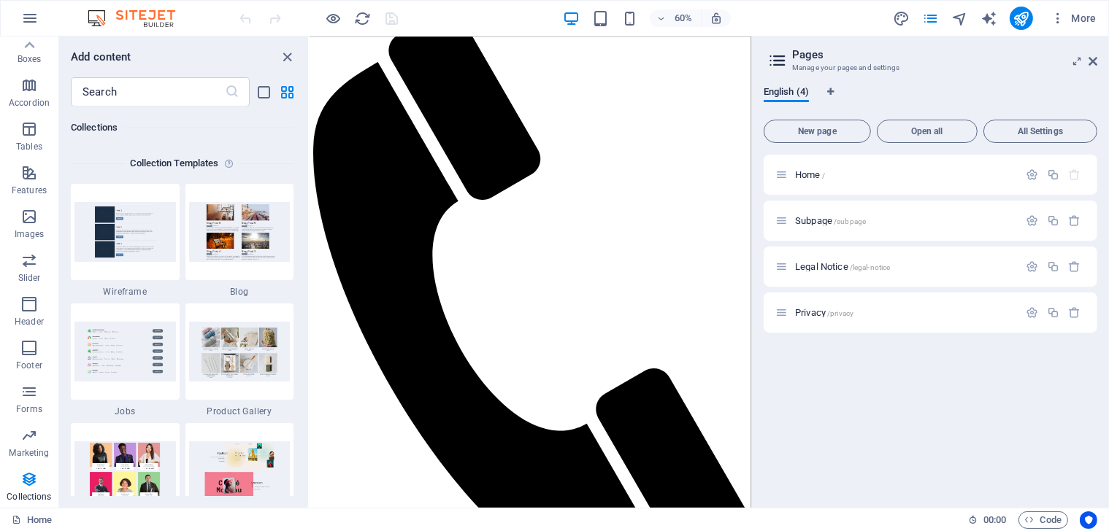
click at [843, 350] on div "Home / Subpage /subpage Legal Notice /legal-notice Privacy /privacy" at bounding box center [931, 326] width 334 height 342
click at [933, 15] on icon "pages" at bounding box center [930, 18] width 17 height 17
click at [1092, 60] on icon at bounding box center [1092, 61] width 9 height 12
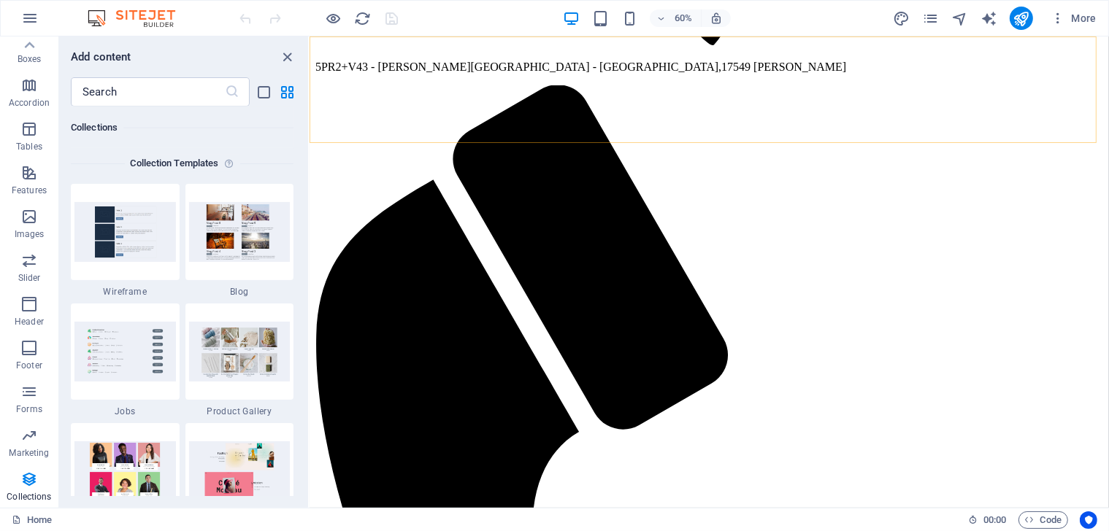
scroll to position [967, 0]
